Goal: Information Seeking & Learning: Find contact information

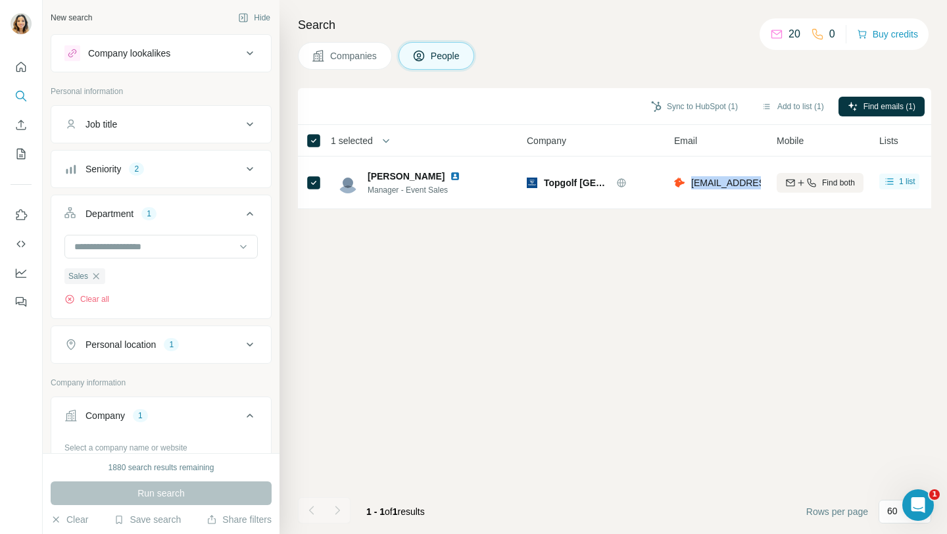
scroll to position [188, 0]
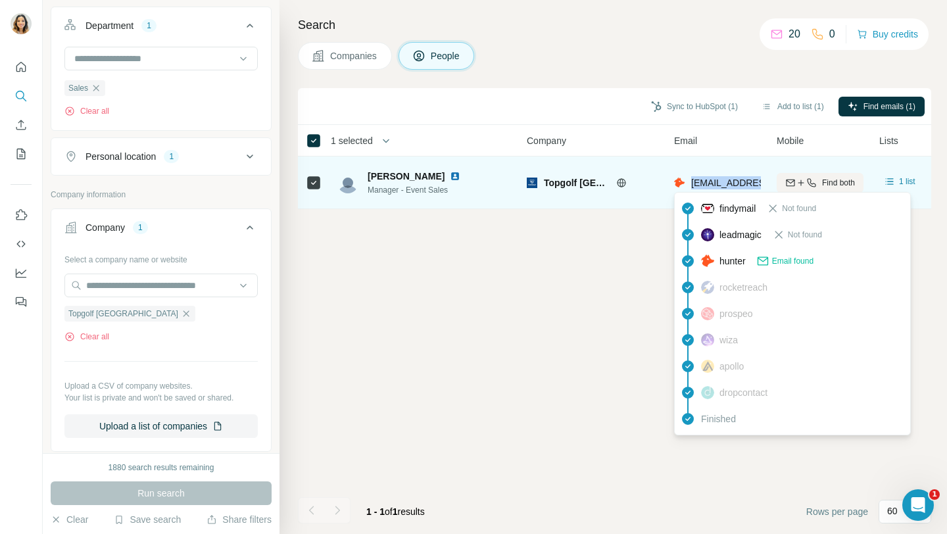
click at [714, 180] on span "atalavera@topgolfdubai.ae" at bounding box center [769, 183] width 156 height 11
copy tr "atalavera@topgolfdubai.ae"
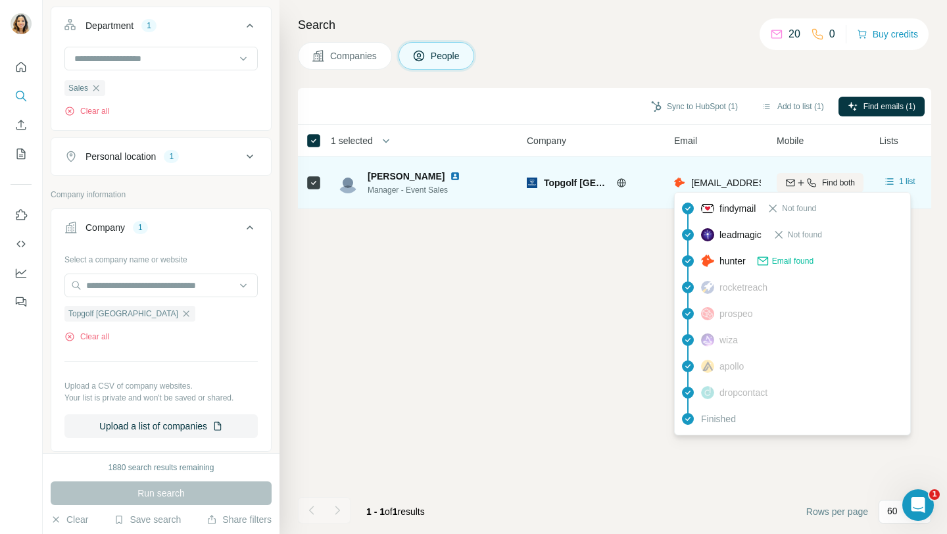
click at [713, 179] on span "atalavera@topgolfdubai.ae" at bounding box center [769, 183] width 156 height 11
copy tr "atalavera@topgolfdubai.ae"
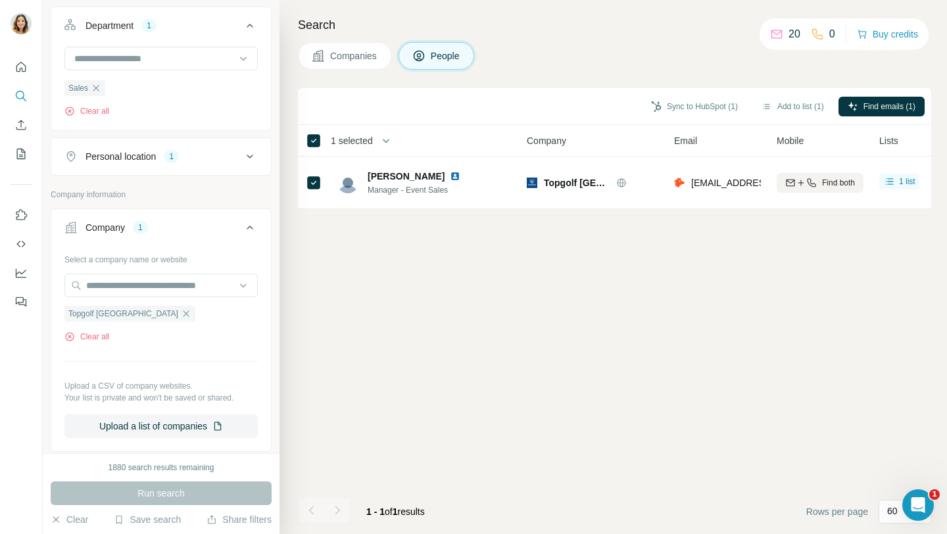
click at [486, 313] on div "Sync to HubSpot (1) Add to list (1) Find emails (1) 1 selected People Company E…" at bounding box center [614, 311] width 633 height 446
click at [181, 310] on icon "button" at bounding box center [186, 313] width 11 height 11
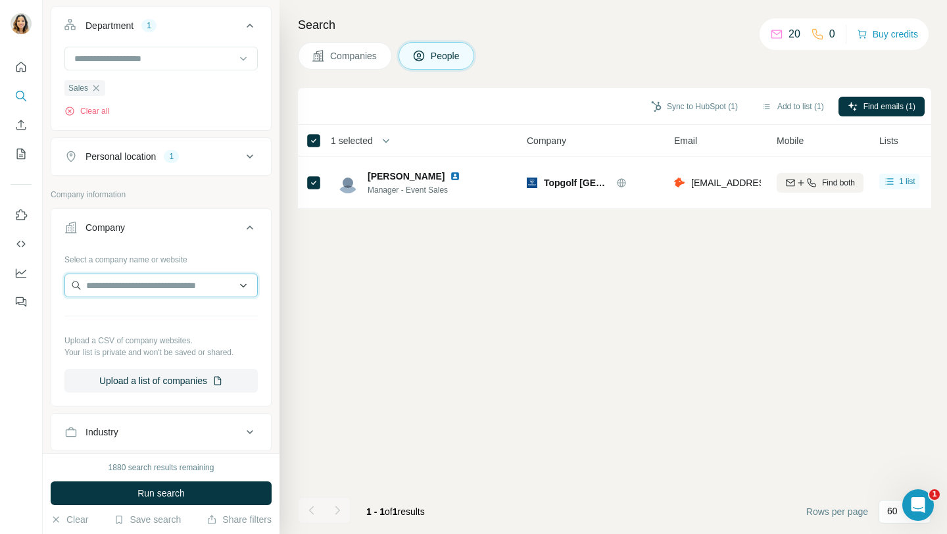
click at [138, 291] on input "text" at bounding box center [160, 286] width 193 height 24
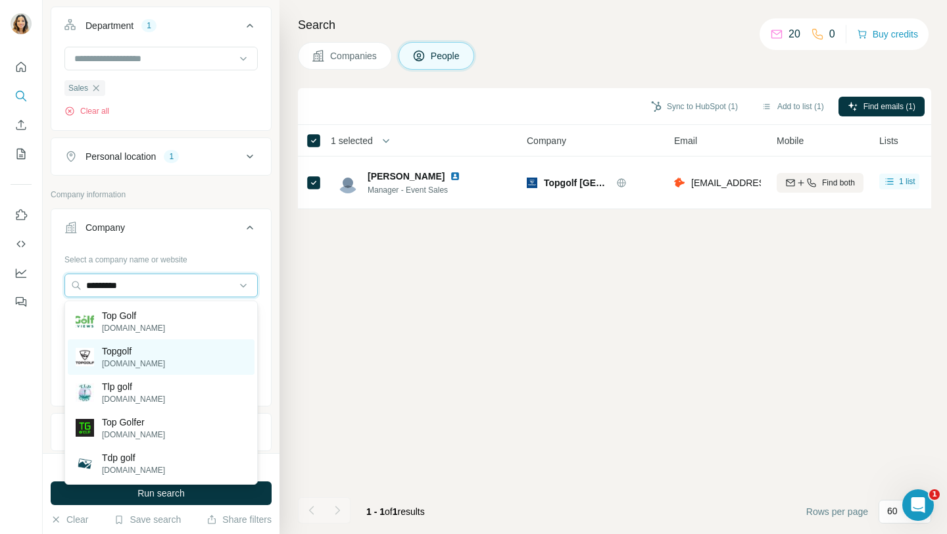
type input "********"
click at [120, 350] on p "Topgolf" at bounding box center [133, 351] width 63 height 13
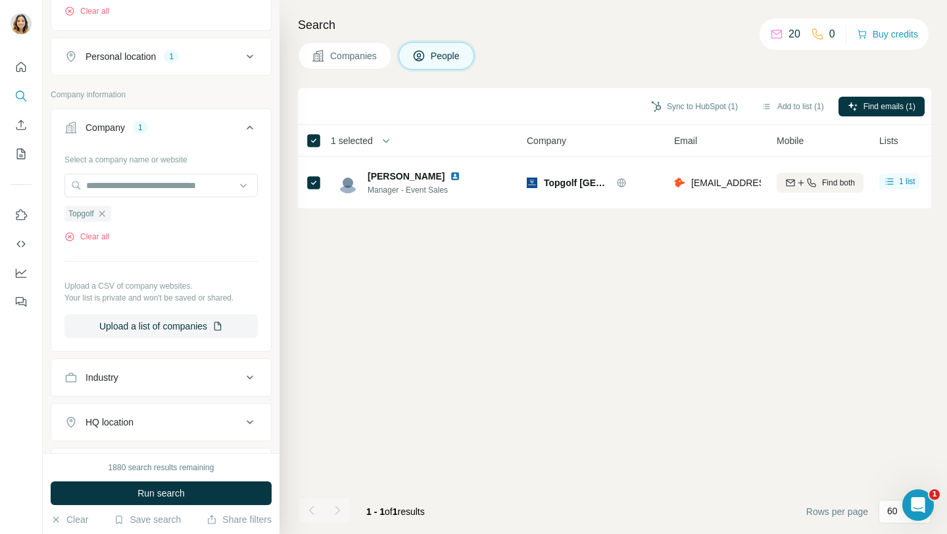
scroll to position [291, 0]
click at [153, 505] on div "1880 search results remaining Run search Clear Save search Share filters" at bounding box center [161, 493] width 237 height 81
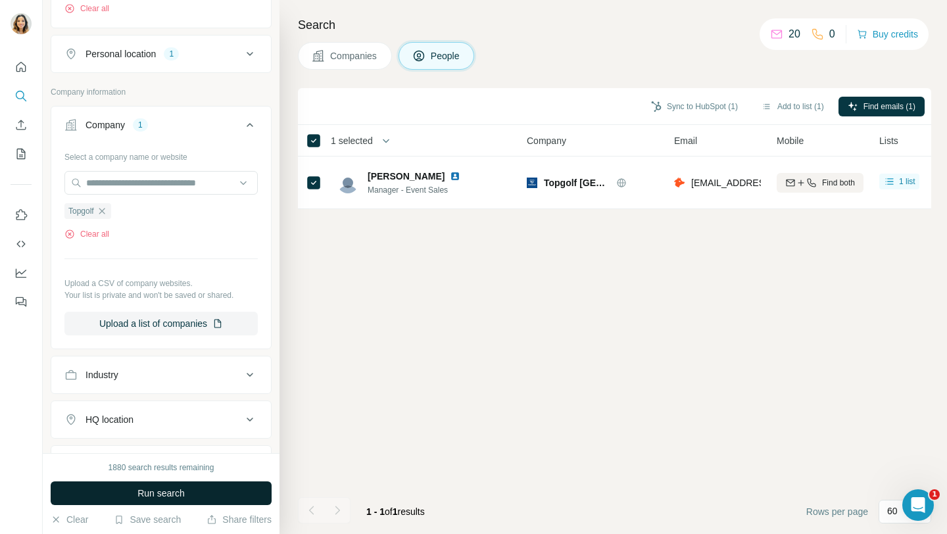
click at [154, 498] on span "Run search" at bounding box center [160, 493] width 47 height 13
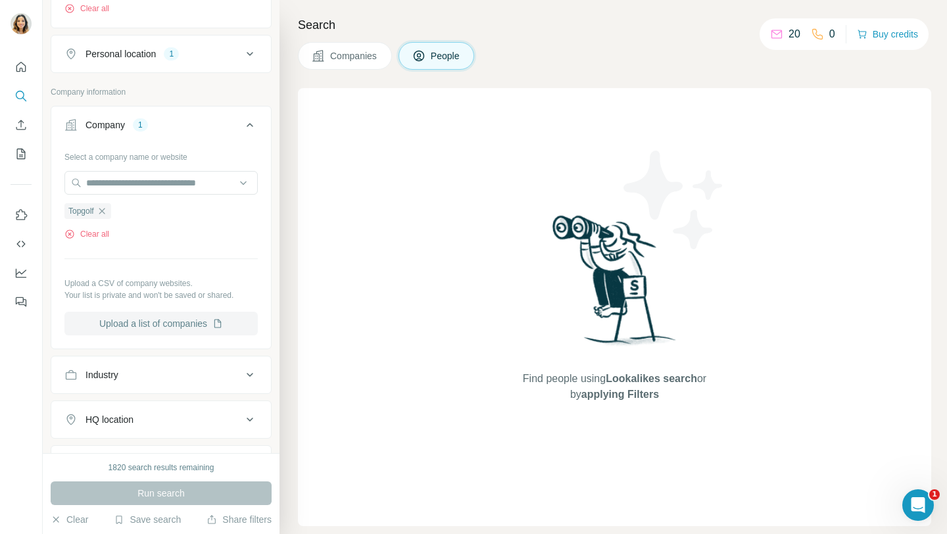
scroll to position [0, 0]
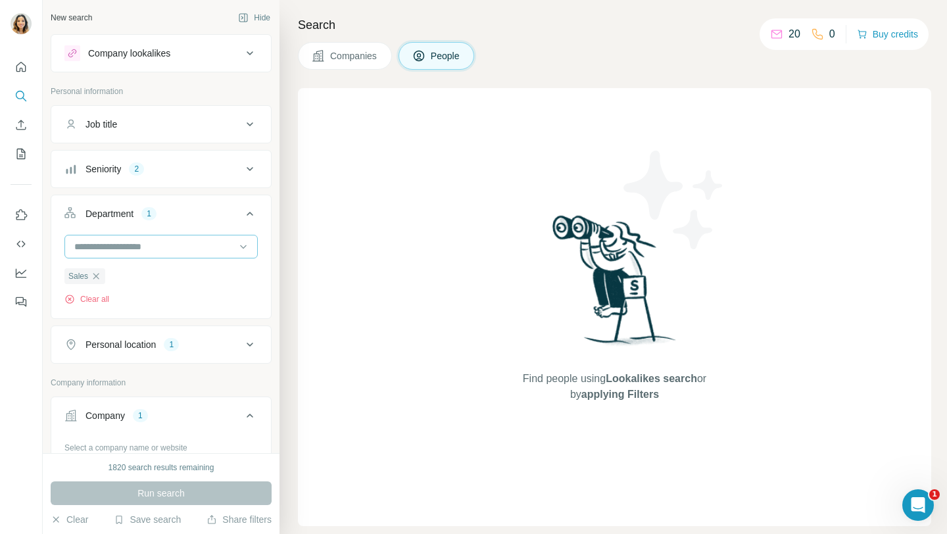
click at [162, 249] on input at bounding box center [154, 246] width 162 height 14
click at [194, 164] on div "Seniority 2" at bounding box center [153, 168] width 178 height 13
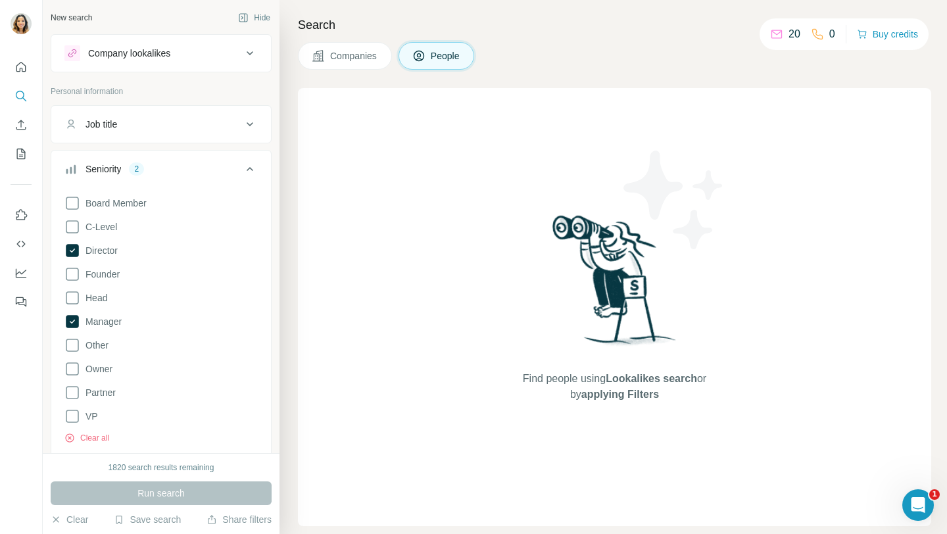
click at [374, 270] on div "Find people using Lookalikes search or by applying Filters" at bounding box center [614, 307] width 633 height 438
click at [193, 501] on div "Run search" at bounding box center [161, 493] width 221 height 24
click at [247, 166] on icon at bounding box center [250, 169] width 16 height 16
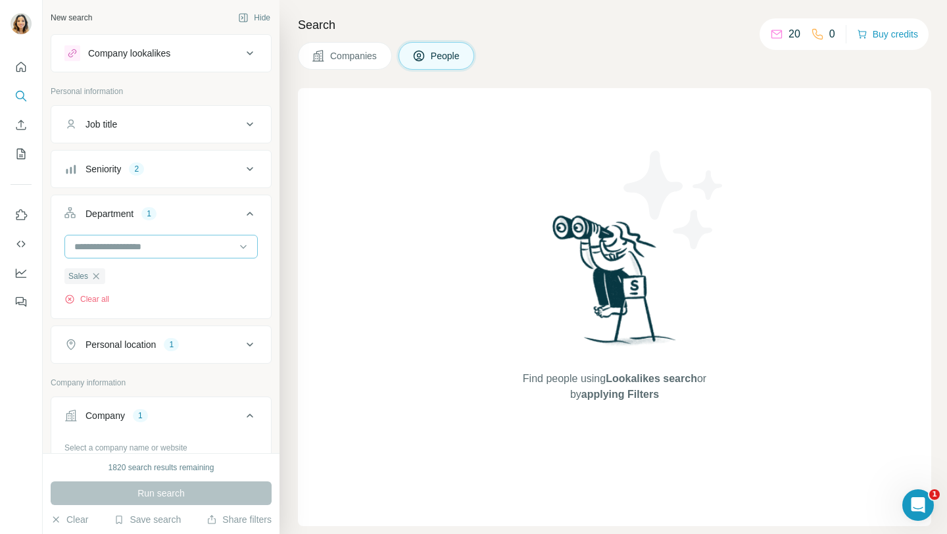
click at [160, 236] on div at bounding box center [154, 246] width 162 height 22
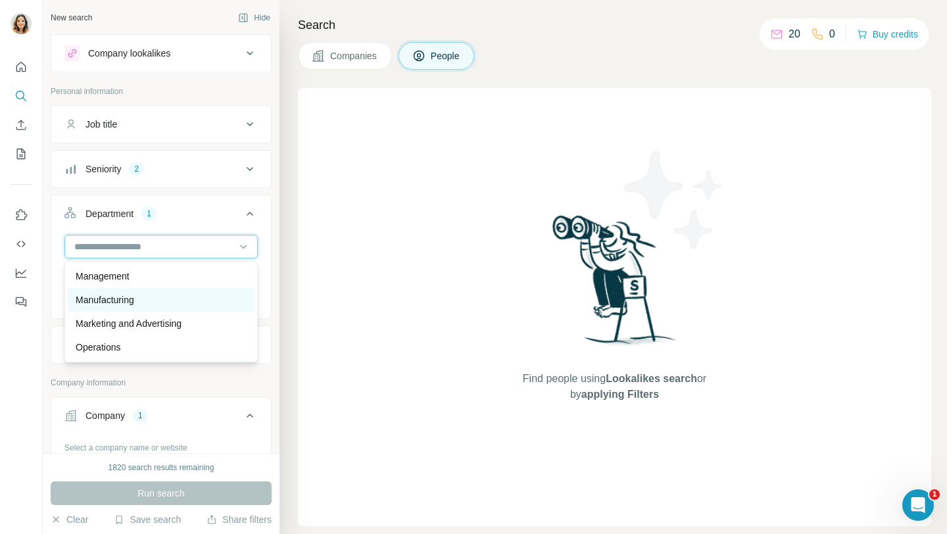
scroll to position [254, 0]
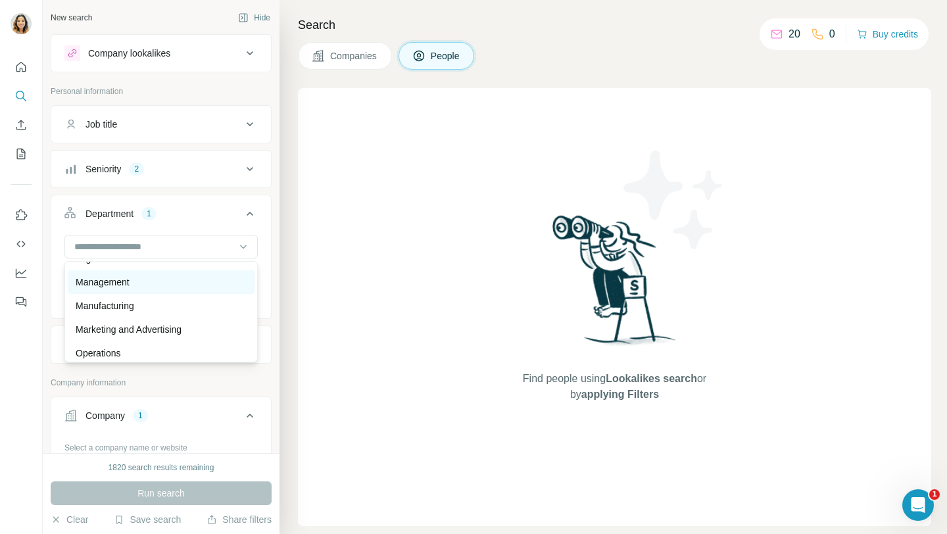
click at [128, 285] on p "Management" at bounding box center [103, 282] width 54 height 13
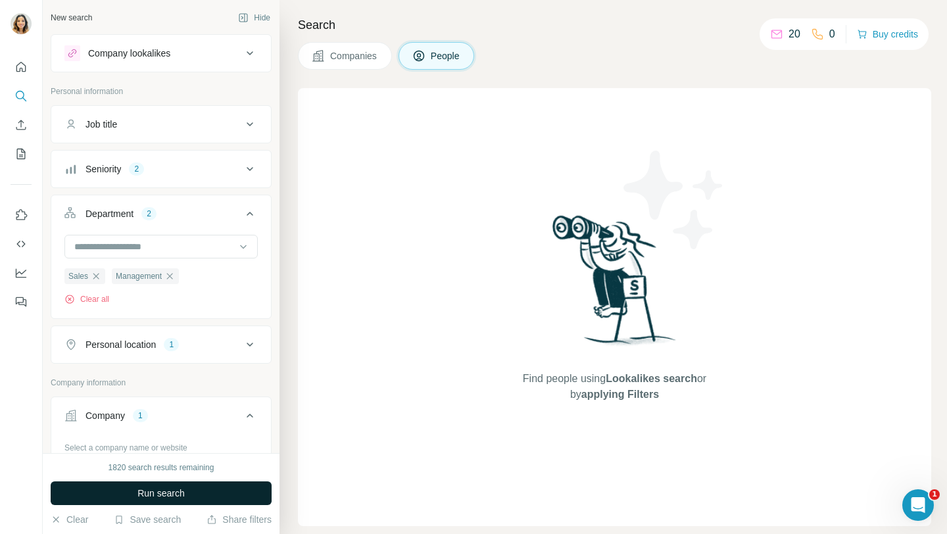
click at [137, 489] on span "Run search" at bounding box center [160, 493] width 47 height 13
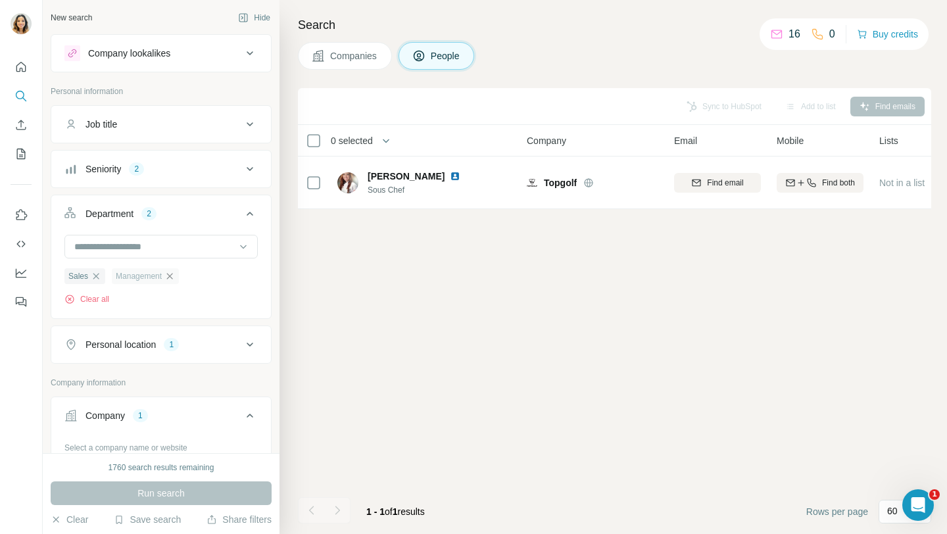
click at [170, 277] on icon "button" at bounding box center [169, 276] width 11 height 11
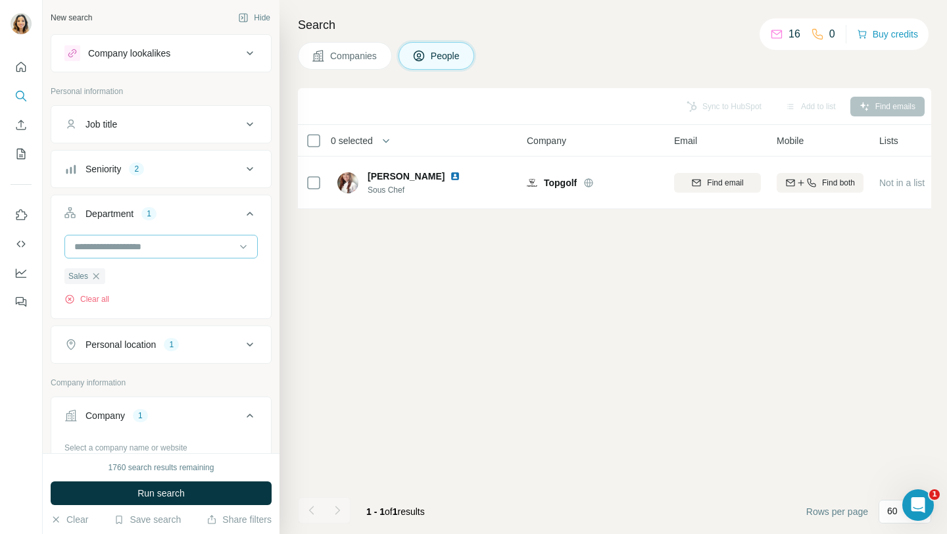
click at [203, 247] on input at bounding box center [154, 246] width 162 height 14
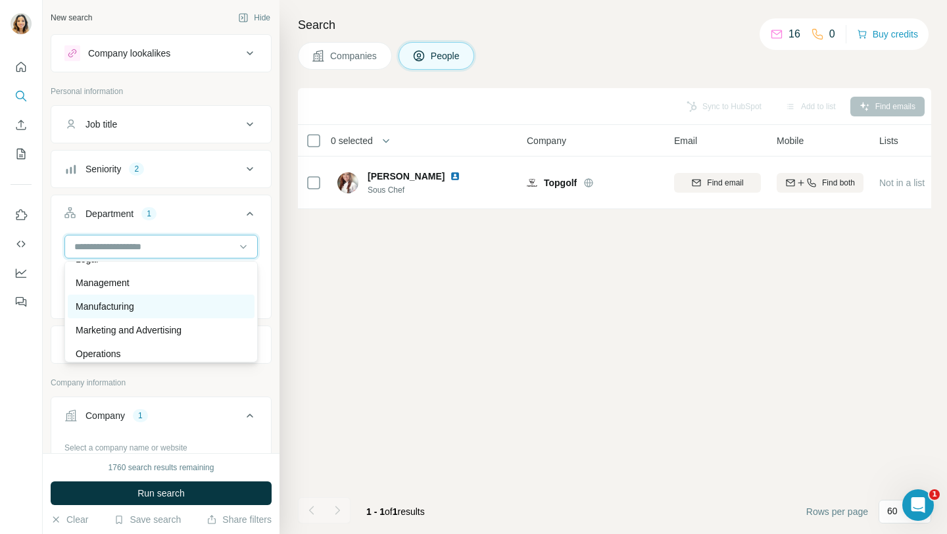
scroll to position [253, 0]
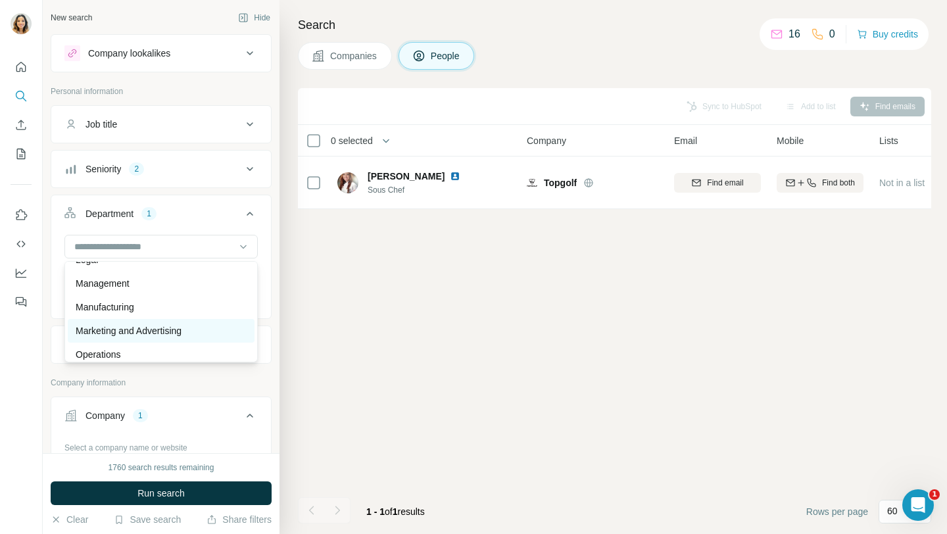
click at [131, 329] on p "Marketing and Advertising" at bounding box center [129, 330] width 106 height 13
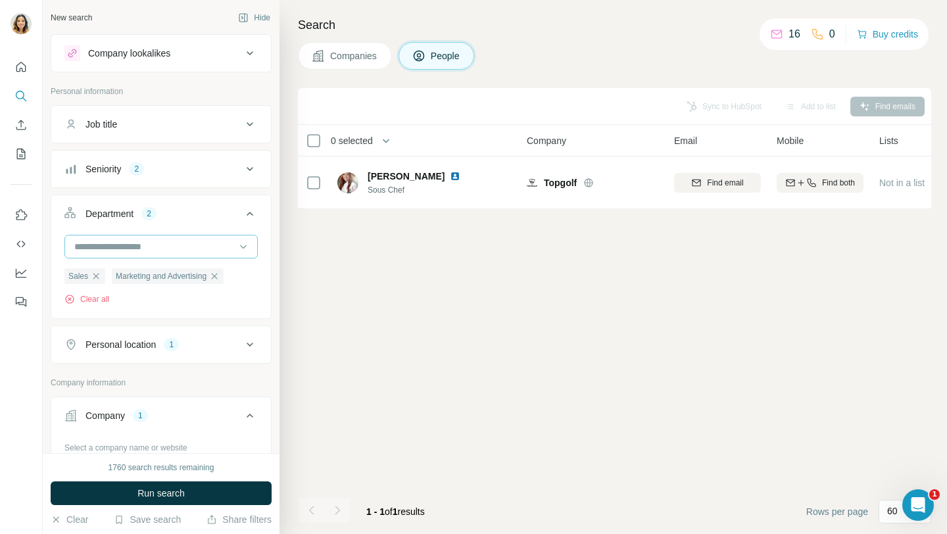
click at [199, 249] on input at bounding box center [154, 246] width 162 height 14
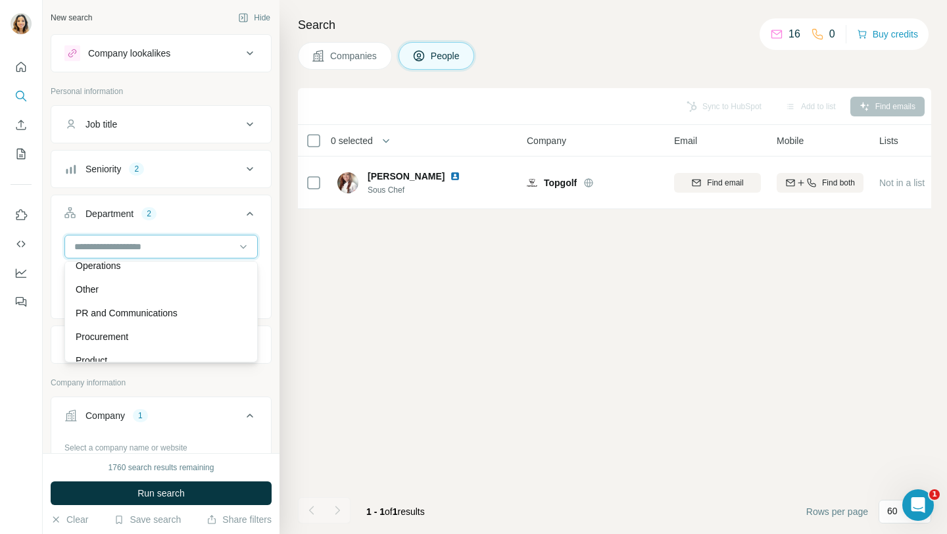
scroll to position [347, 0]
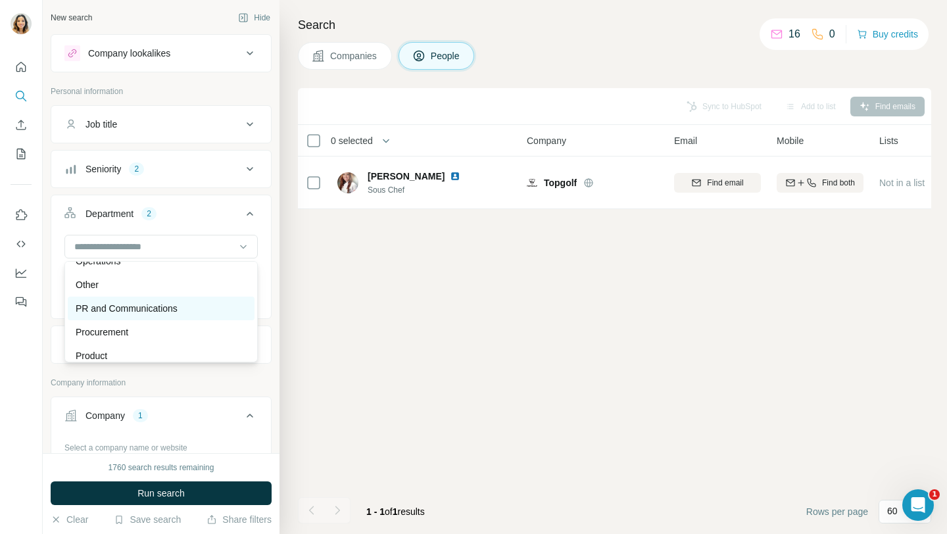
click at [171, 312] on p "PR and Communications" at bounding box center [127, 308] width 102 height 13
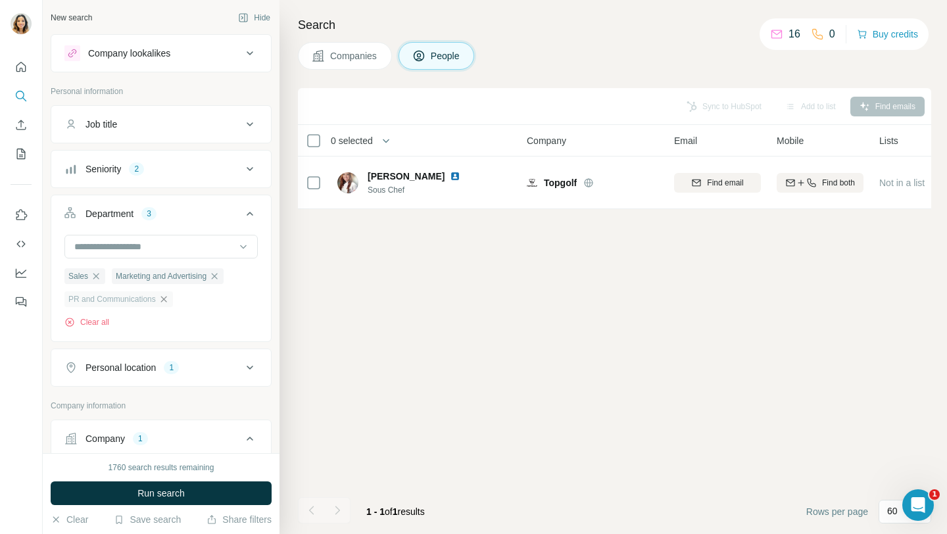
click at [167, 301] on icon "button" at bounding box center [163, 299] width 11 height 11
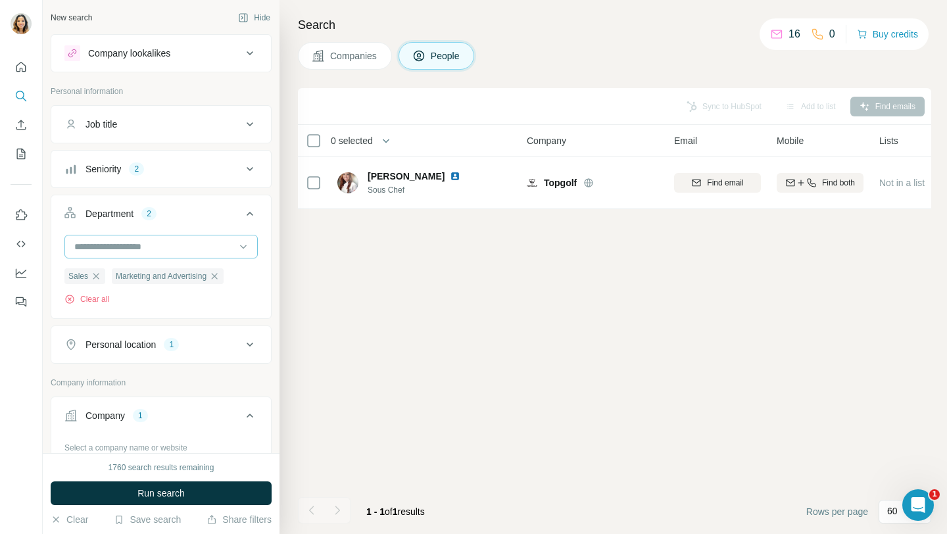
click at [209, 249] on input at bounding box center [154, 246] width 162 height 14
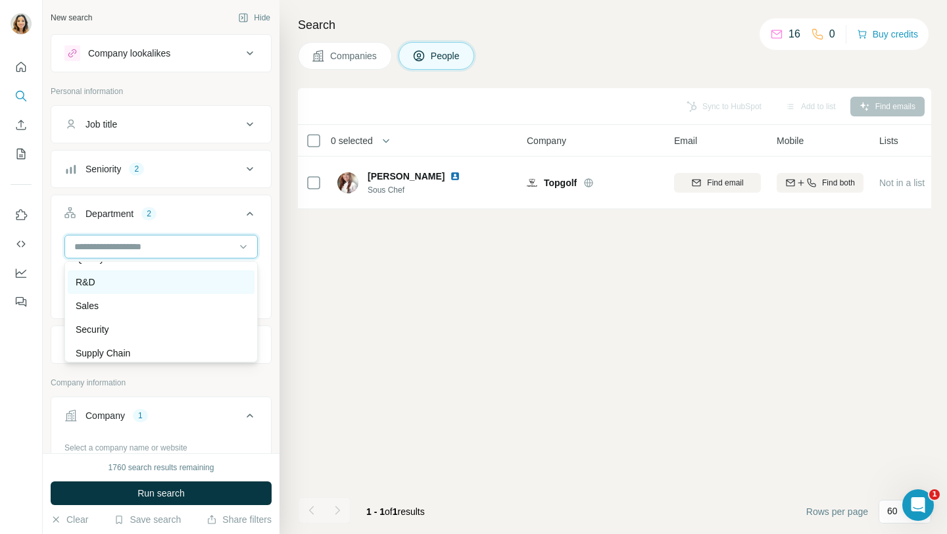
scroll to position [473, 0]
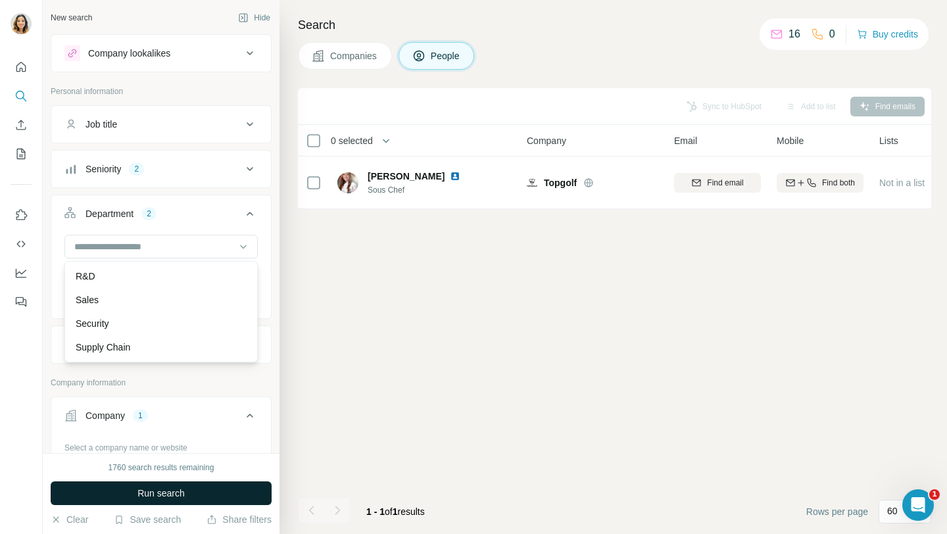
click at [137, 496] on span "Run search" at bounding box center [160, 493] width 47 height 13
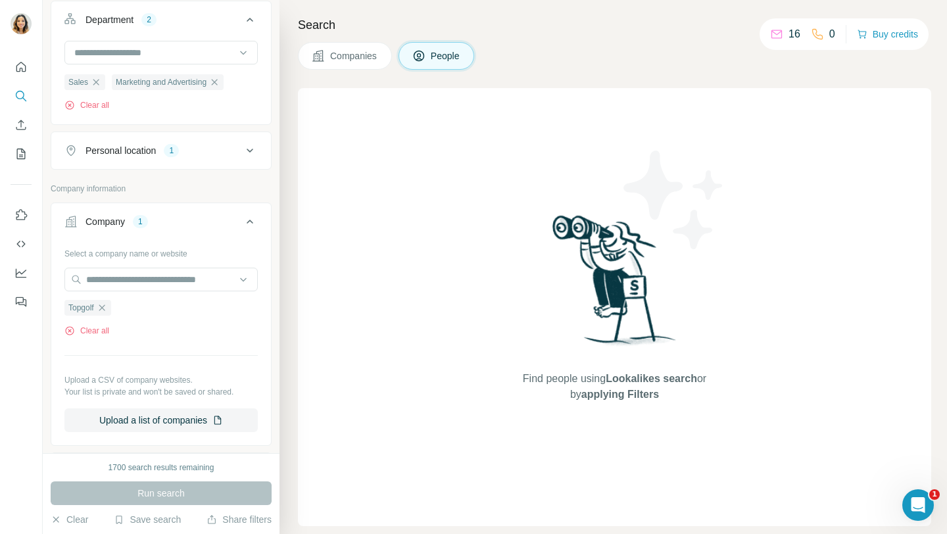
scroll to position [237, 0]
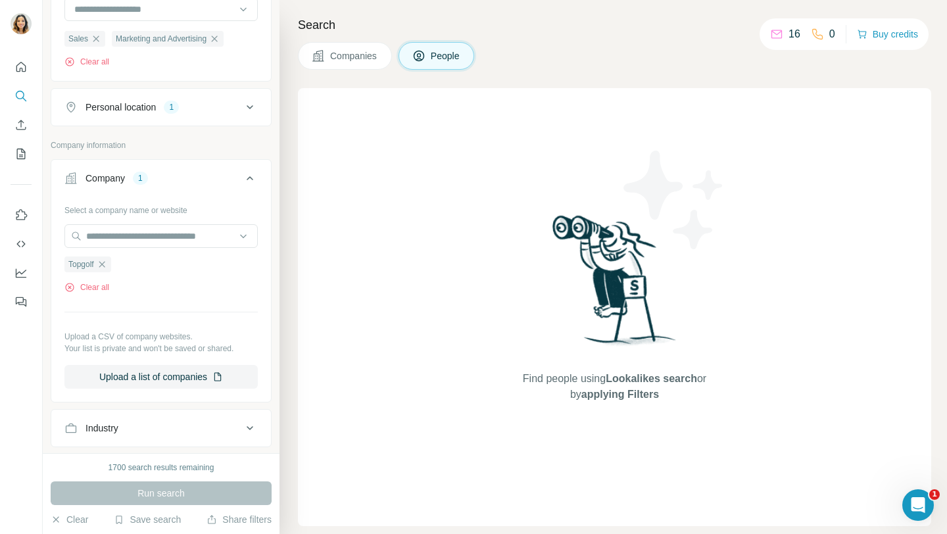
click at [180, 501] on div "Run search" at bounding box center [161, 493] width 221 height 24
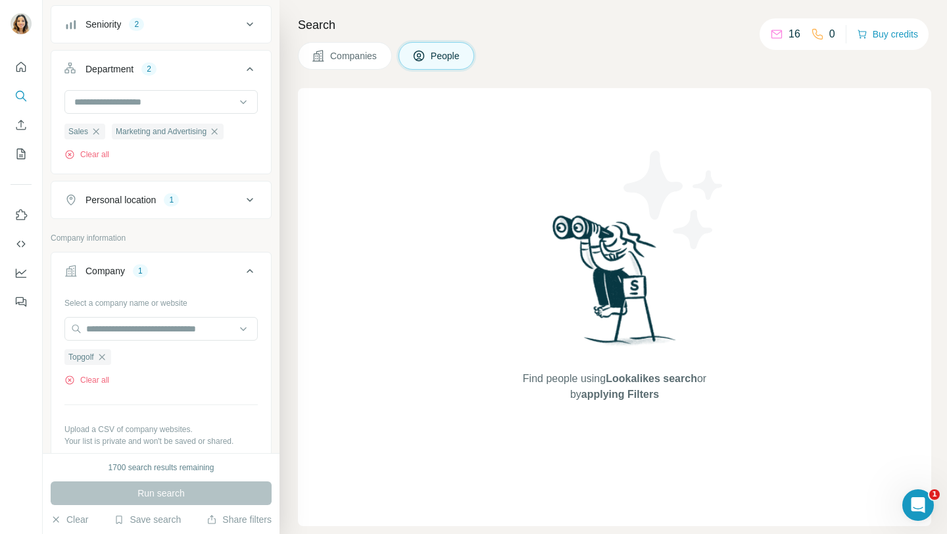
scroll to position [147, 0]
click at [166, 504] on div "Run search" at bounding box center [161, 493] width 221 height 24
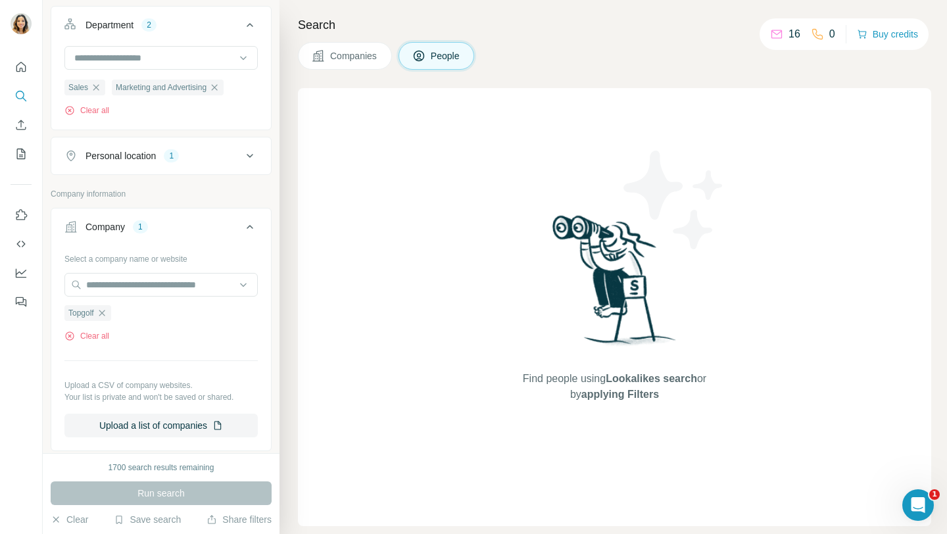
scroll to position [184, 0]
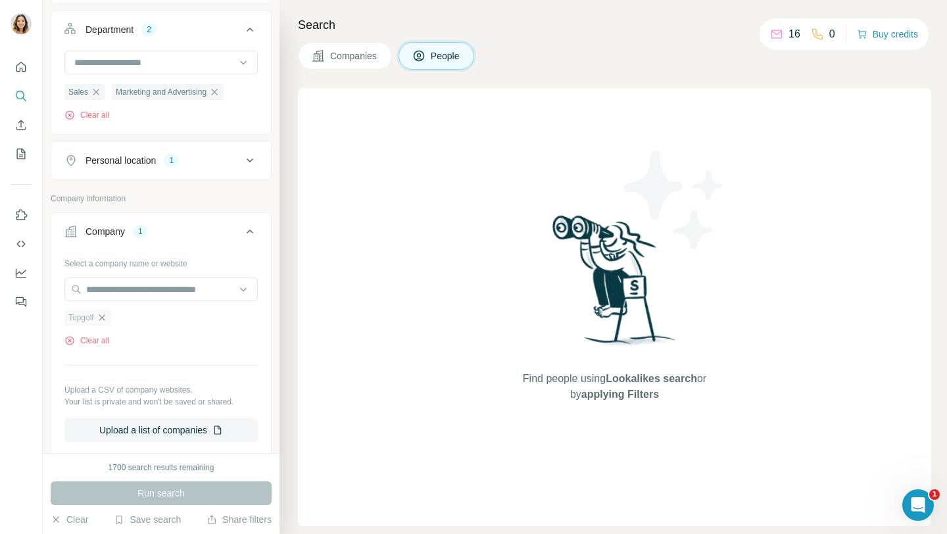
click at [103, 316] on icon "button" at bounding box center [102, 317] width 6 height 6
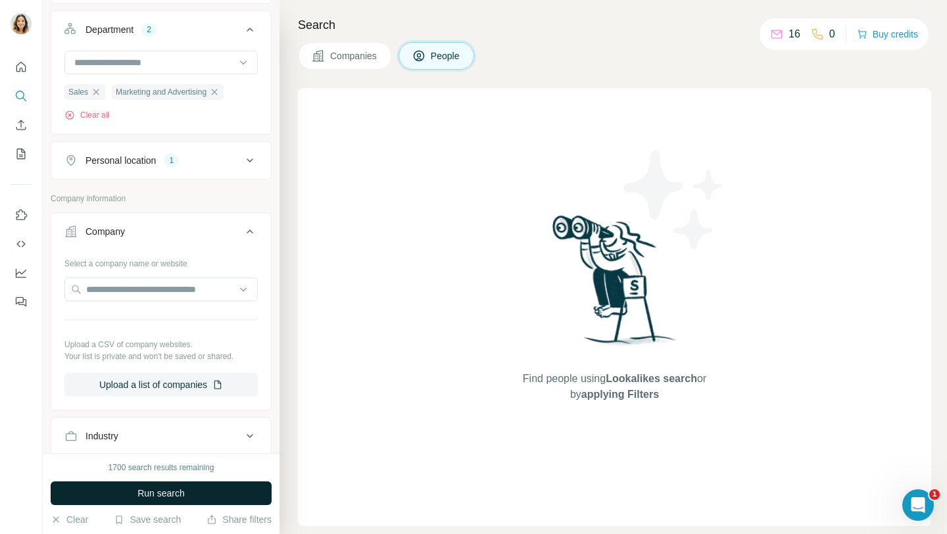
click at [105, 495] on button "Run search" at bounding box center [161, 493] width 221 height 24
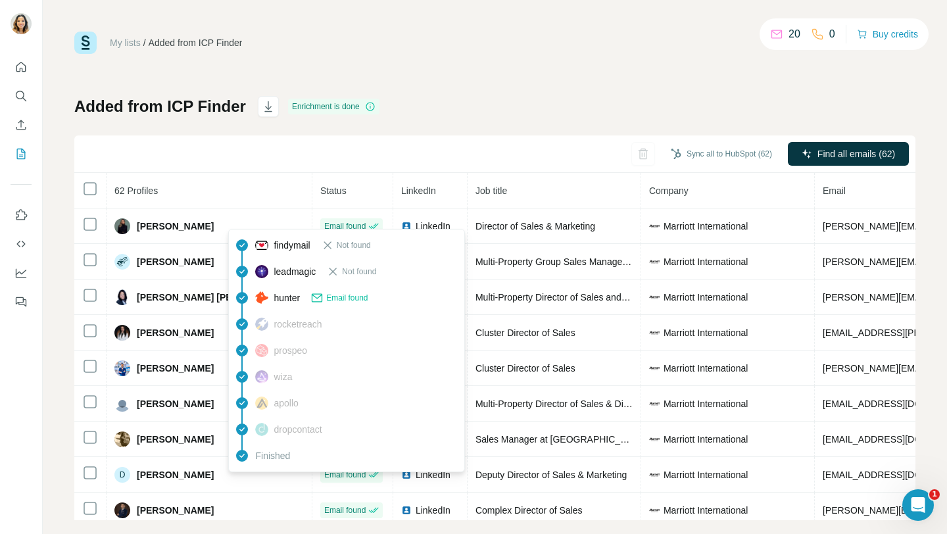
scroll to position [398, 0]
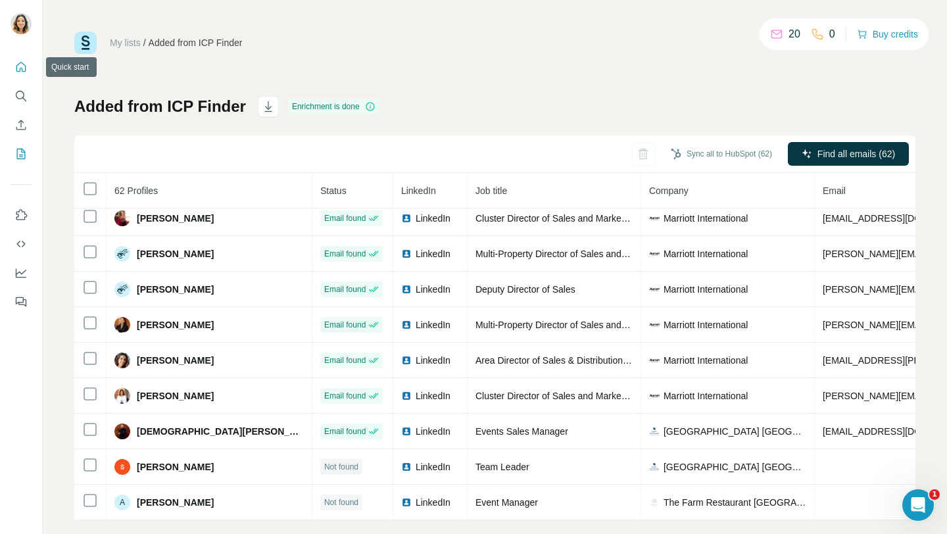
click at [20, 66] on icon "Quick start" at bounding box center [20, 66] width 13 height 13
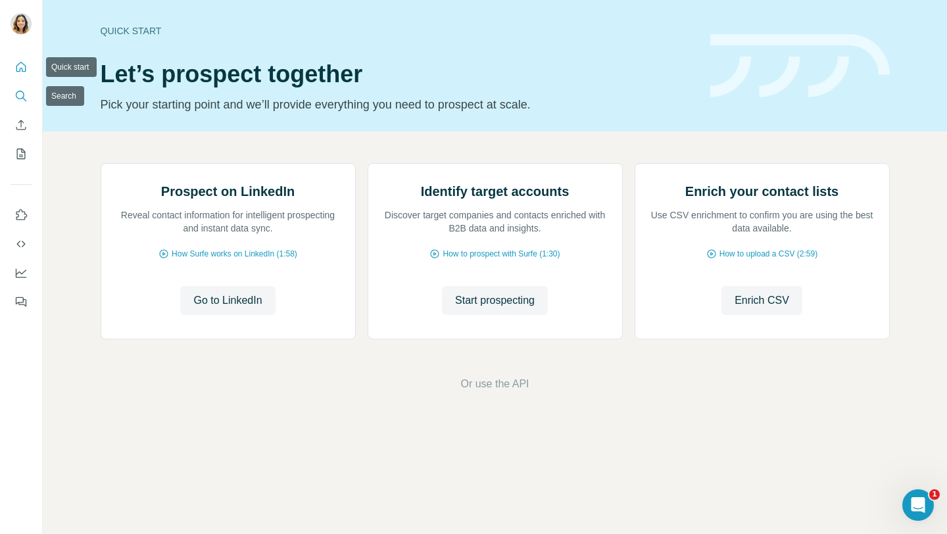
click at [26, 96] on icon "Search" at bounding box center [20, 95] width 13 height 13
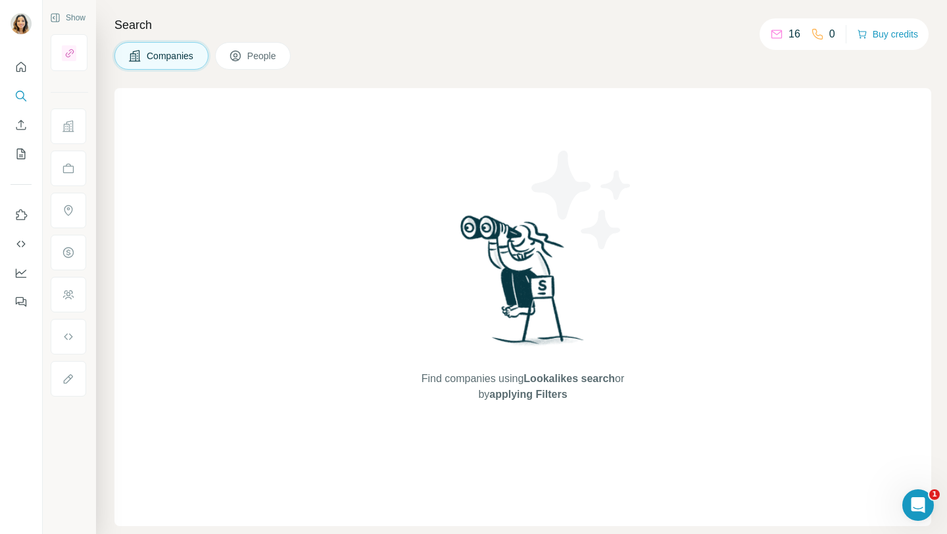
click at [308, 72] on div "Search Companies People Find companies using Lookalikes search or by applying F…" at bounding box center [521, 267] width 851 height 534
click at [277, 66] on button "People" at bounding box center [253, 56] width 76 height 28
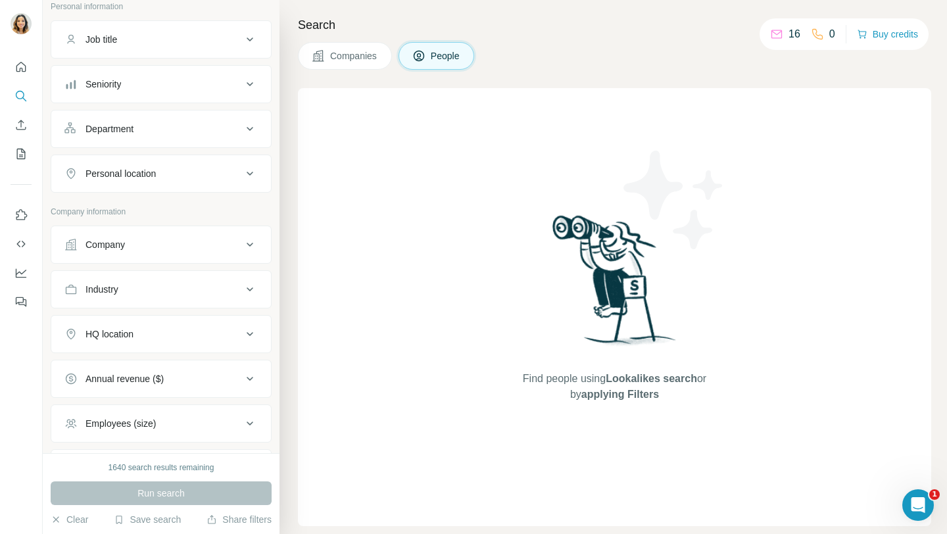
scroll to position [86, 0]
click at [145, 248] on div "Company" at bounding box center [153, 243] width 178 height 13
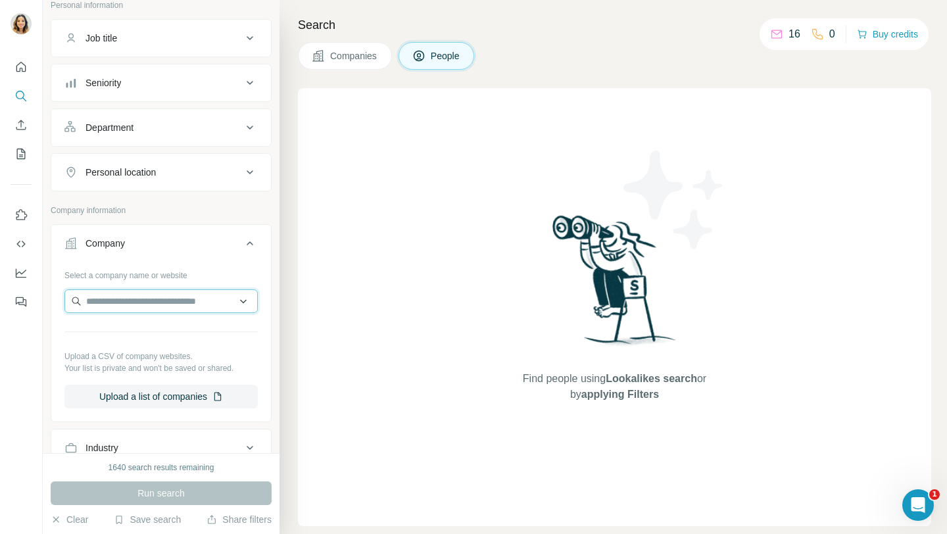
click at [162, 302] on input "text" at bounding box center [160, 301] width 193 height 24
click at [145, 300] on input "text" at bounding box center [160, 301] width 193 height 24
click at [121, 298] on input "text" at bounding box center [160, 301] width 193 height 24
paste input "**********"
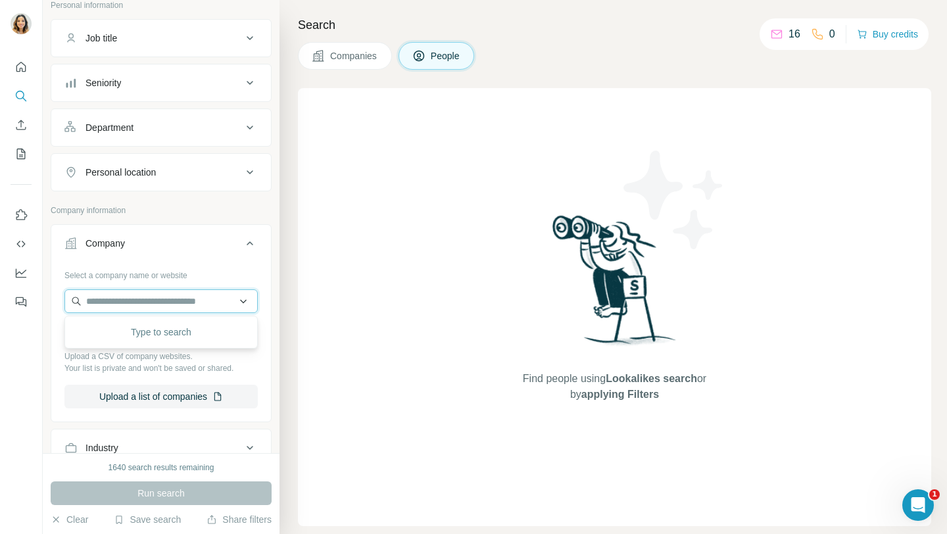
type input "**********"
click at [128, 304] on input "**********" at bounding box center [160, 301] width 193 height 24
